Goal: Check status: Check status

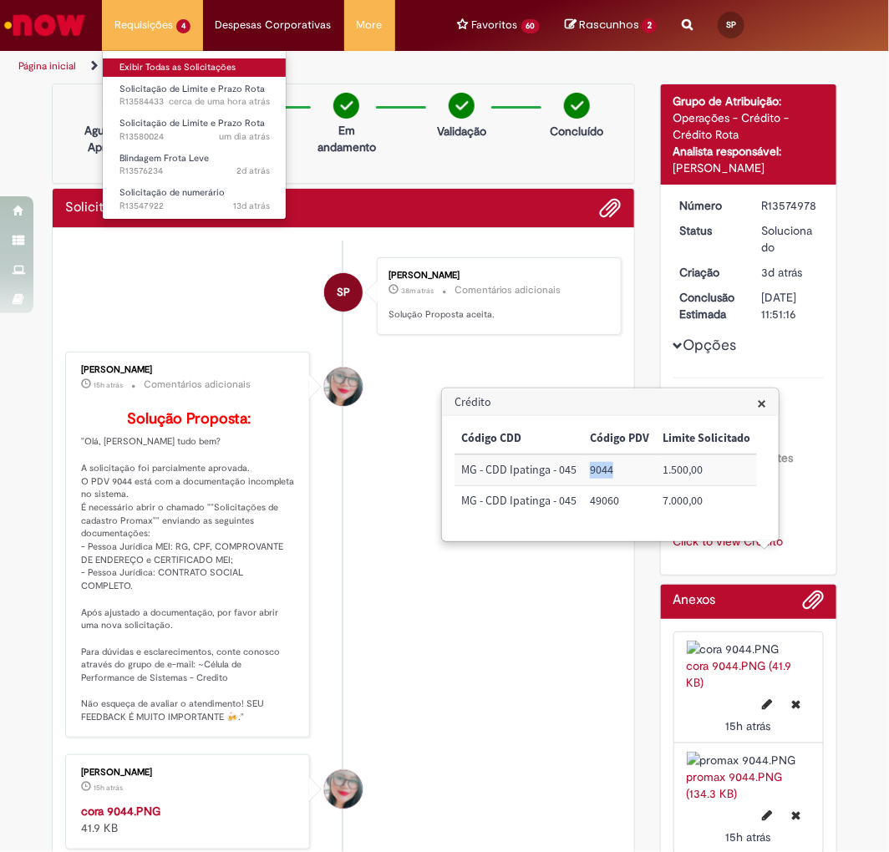
click at [150, 65] on link "Exibir Todas as Solicitações" at bounding box center [195, 67] width 184 height 18
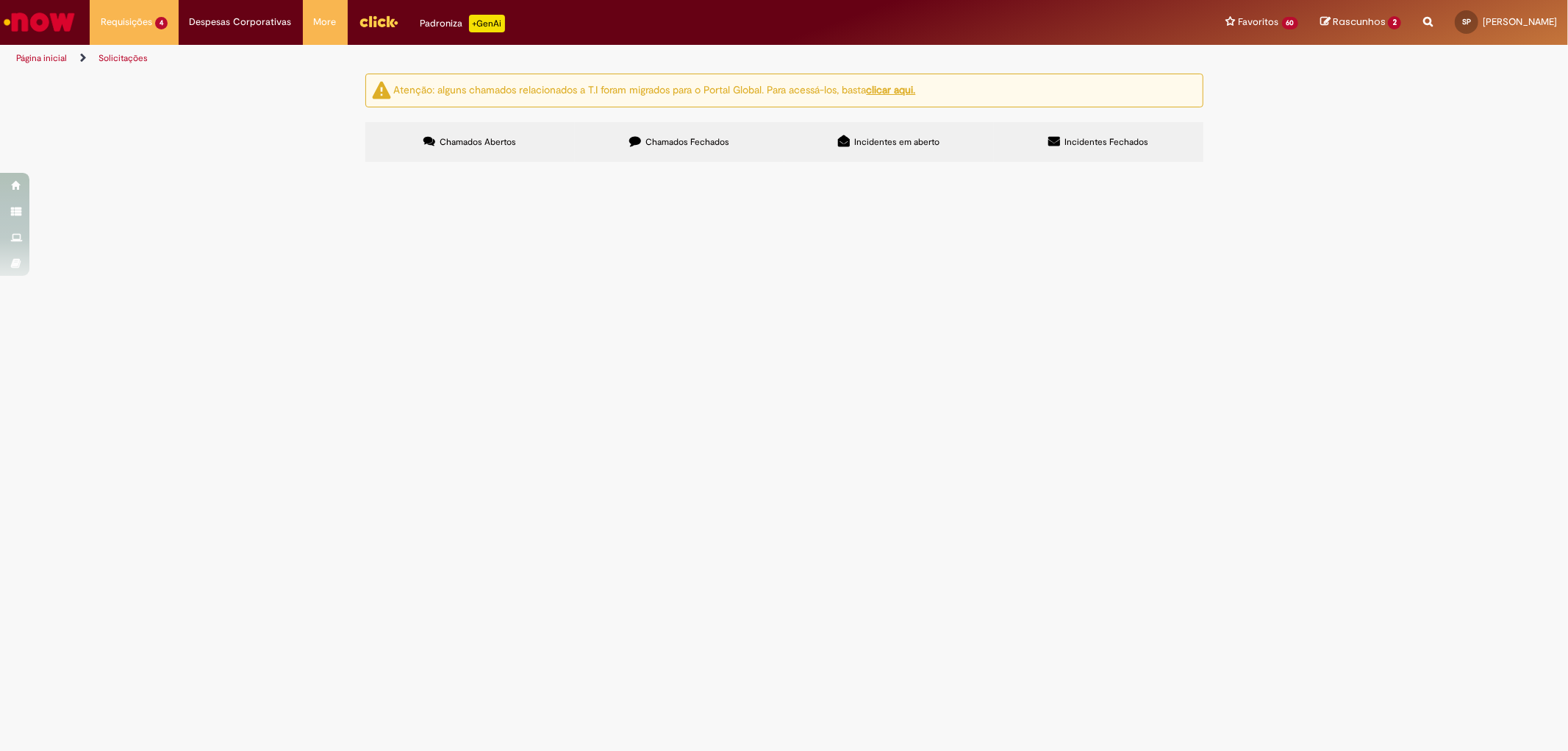
click at [69, 16] on img "Ir para a Homepage" at bounding box center [40, 21] width 76 height 29
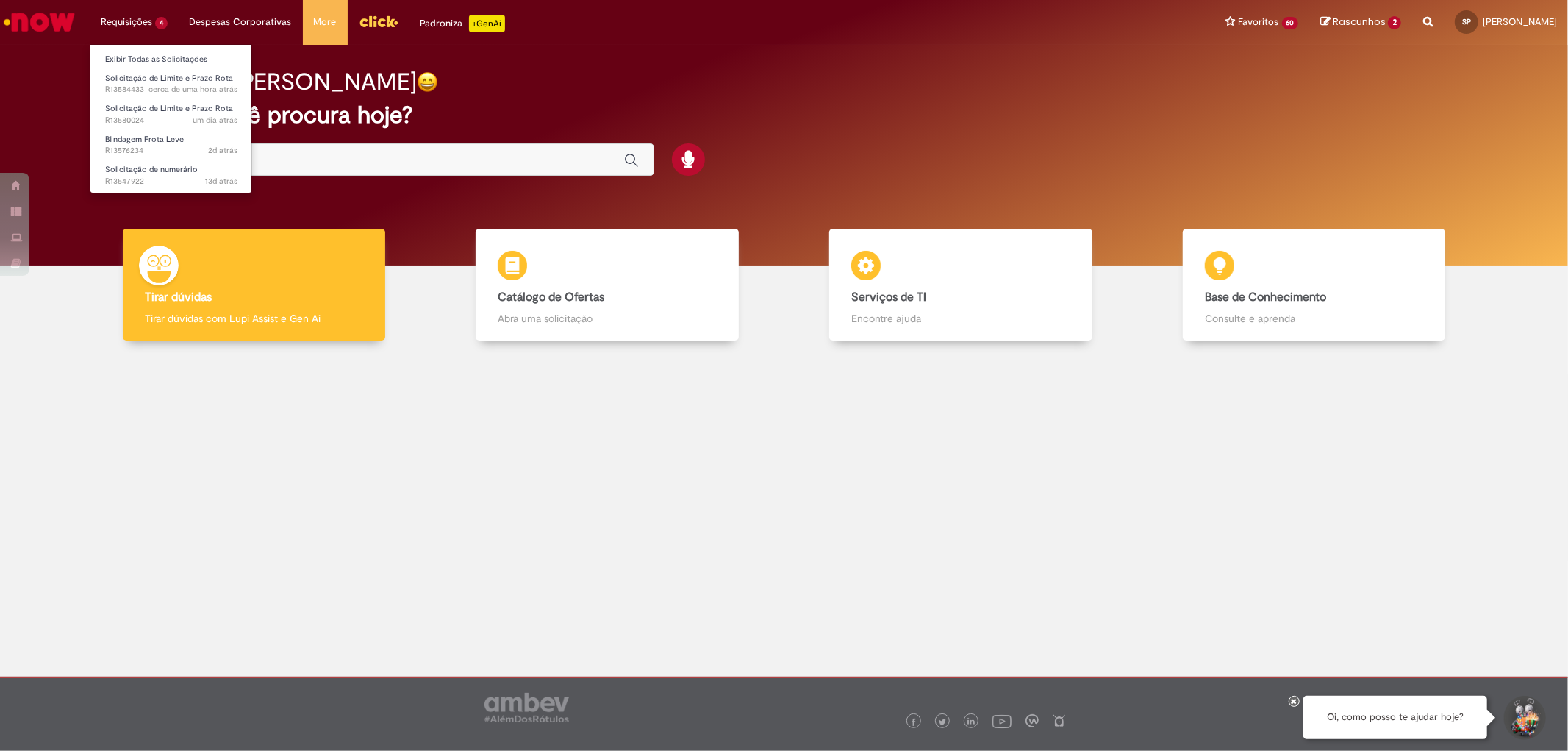
click at [129, 46] on ul "Exibir Todas as Solicitações Solicitação de Limite e Prazo Rota cerca de uma ho…" at bounding box center [171, 119] width 163 height 150
click at [129, 59] on link "Exibir Todas as Solicitações" at bounding box center [172, 59] width 162 height 16
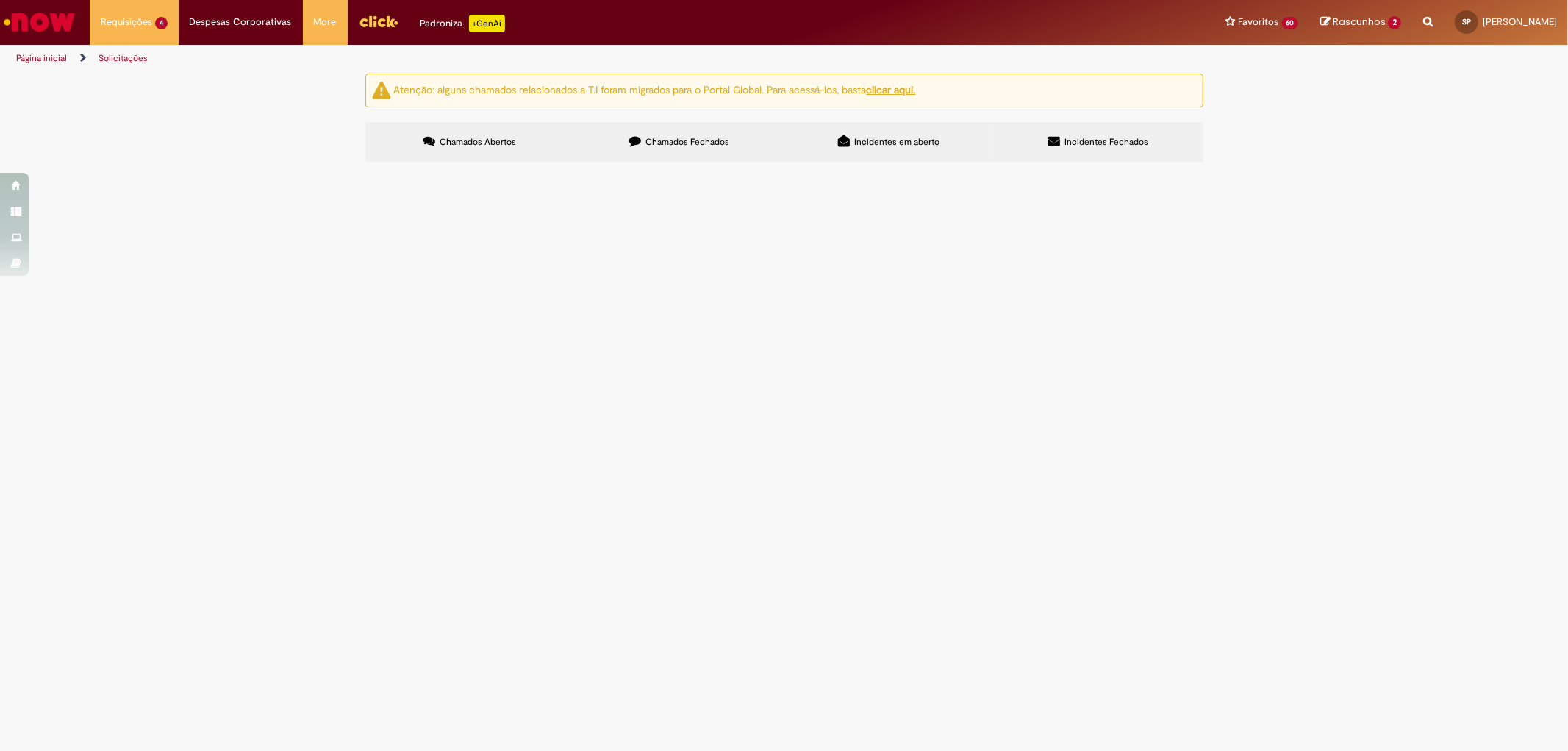
click at [696, 122] on div "Chamados Abertos Chamados Fechados Incidentes em aberto Incidentes Fechados Ite…" at bounding box center [784, 122] width 839 height 0
click at [694, 145] on span "Chamados Fechados" at bounding box center [687, 142] width 84 height 11
click at [0, 0] on th "Oferta" at bounding box center [0, 0] width 0 height 0
click at [0, 0] on td "Solicitação de Limite e Prazo Rota" at bounding box center [0, 0] width 0 height 0
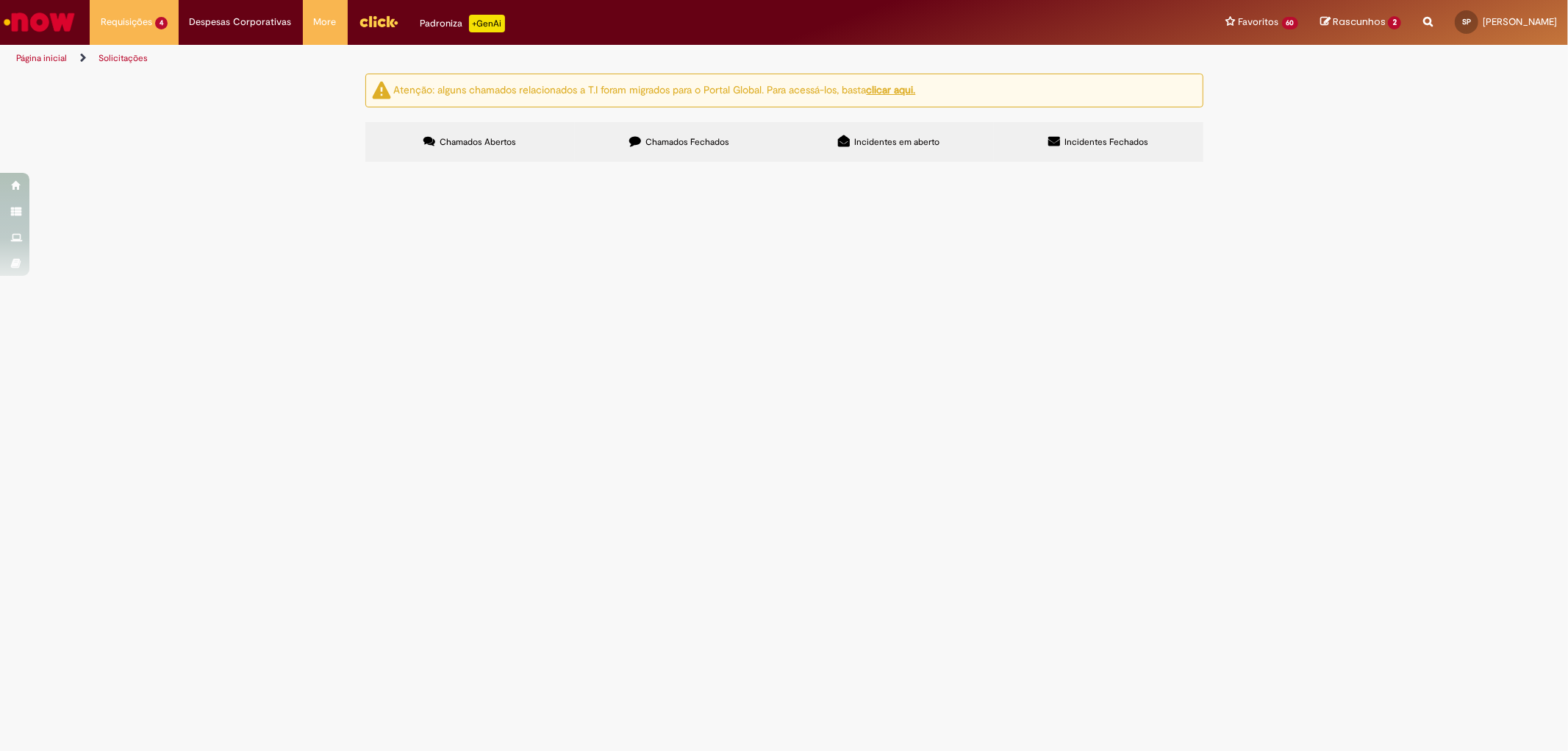
click at [0, 0] on td "Solicitação de Limite e Prazo Rota" at bounding box center [0, 0] width 0 height 0
click at [0, 0] on span "Solicitação de Limite e Prazo Rota" at bounding box center [0, 0] width 0 height 0
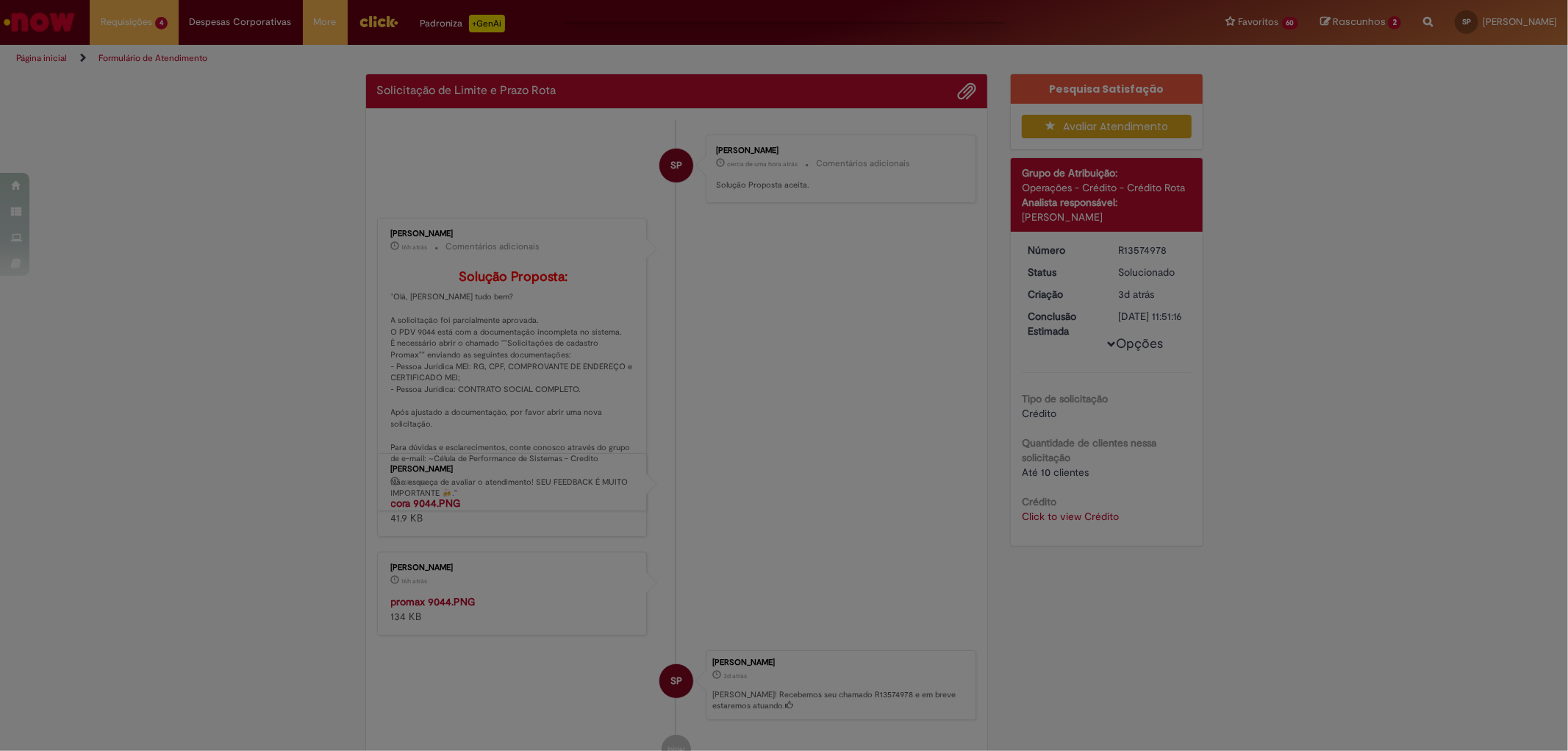
click at [539, 298] on div "Feedback" at bounding box center [784, 375] width 1568 height 751
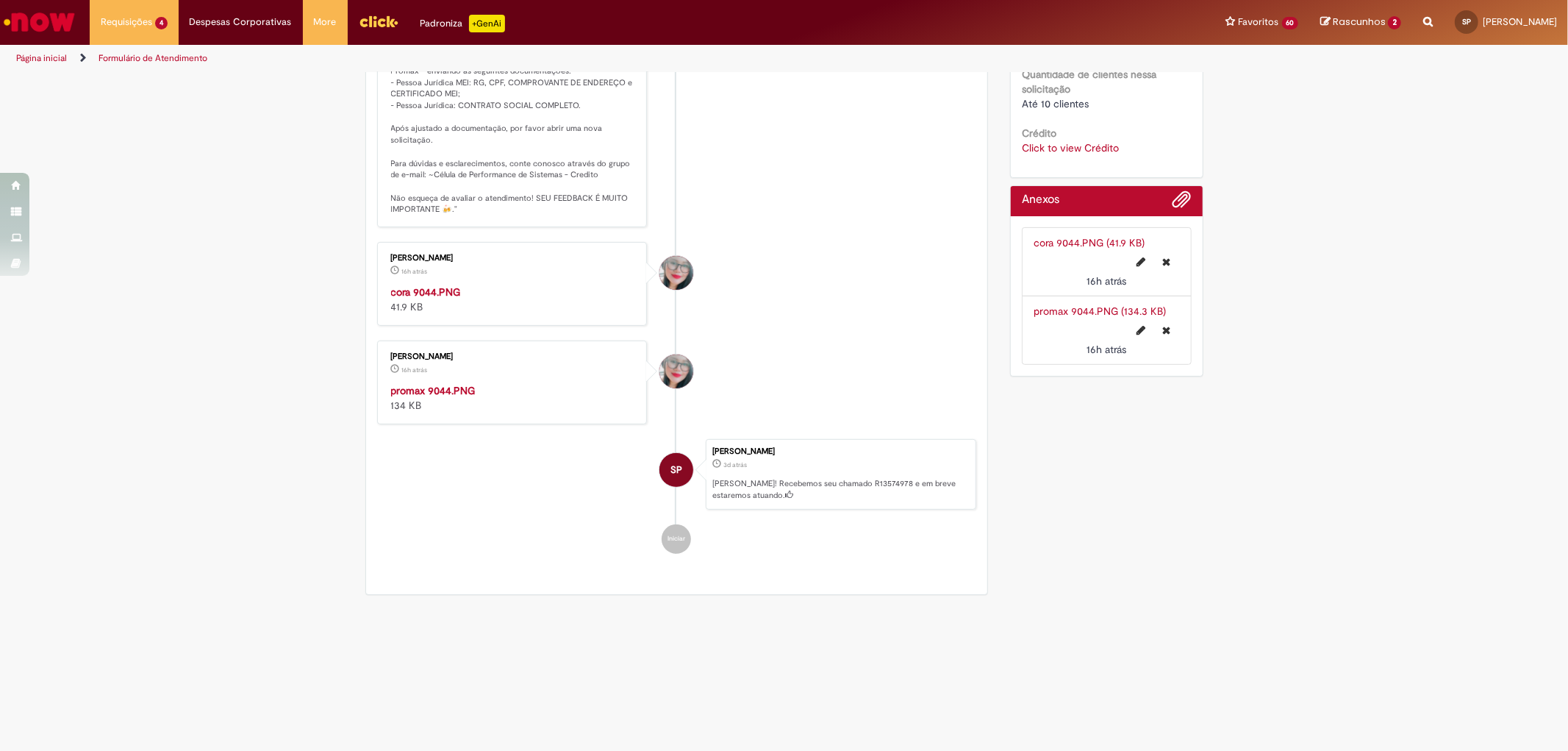
scroll to position [248, 0]
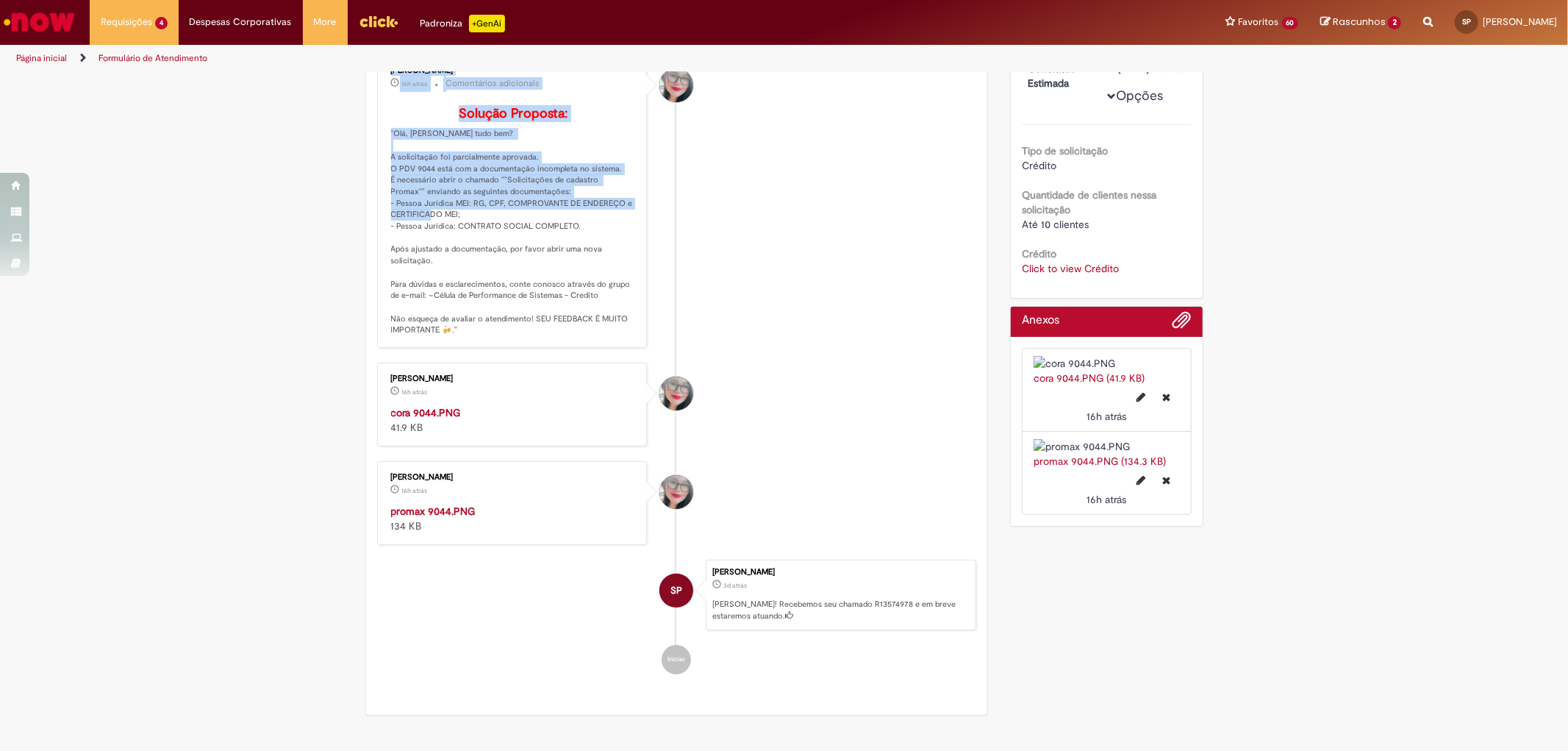
drag, startPoint x: 364, startPoint y: 231, endPoint x: 534, endPoint y: 231, distance: 170.0
click at [534, 231] on div "Enviar SP Sara Goncalves Ferreira Pereira cerca de uma hora atrás cerca de uma …" at bounding box center [677, 330] width 622 height 769
click at [534, 231] on p "Solução Proposta: "Olá, Sara tudo bem? A solicitação foi parcialmente aprovada.…" at bounding box center [514, 221] width 245 height 230
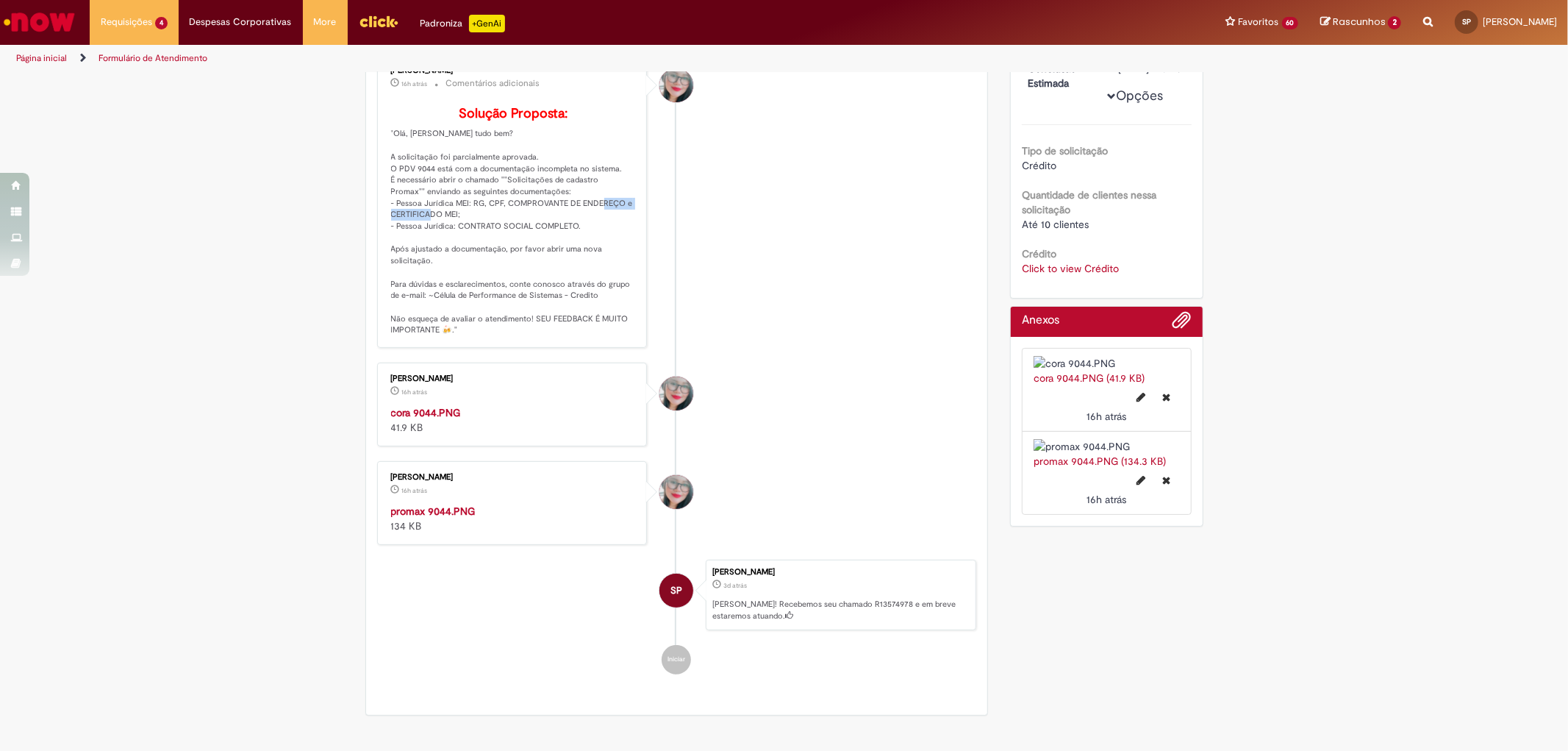
drag, startPoint x: 458, startPoint y: 239, endPoint x: 381, endPoint y: 231, distance: 77.4
click at [382, 231] on div "Franciele Fernanda Melo dos Santos 16h atrás 16 horas atrás Comentários adicion…" at bounding box center [512, 202] width 261 height 285
copy p "CERTIFICADO MEI;"
